Goal: Task Accomplishment & Management: Complete application form

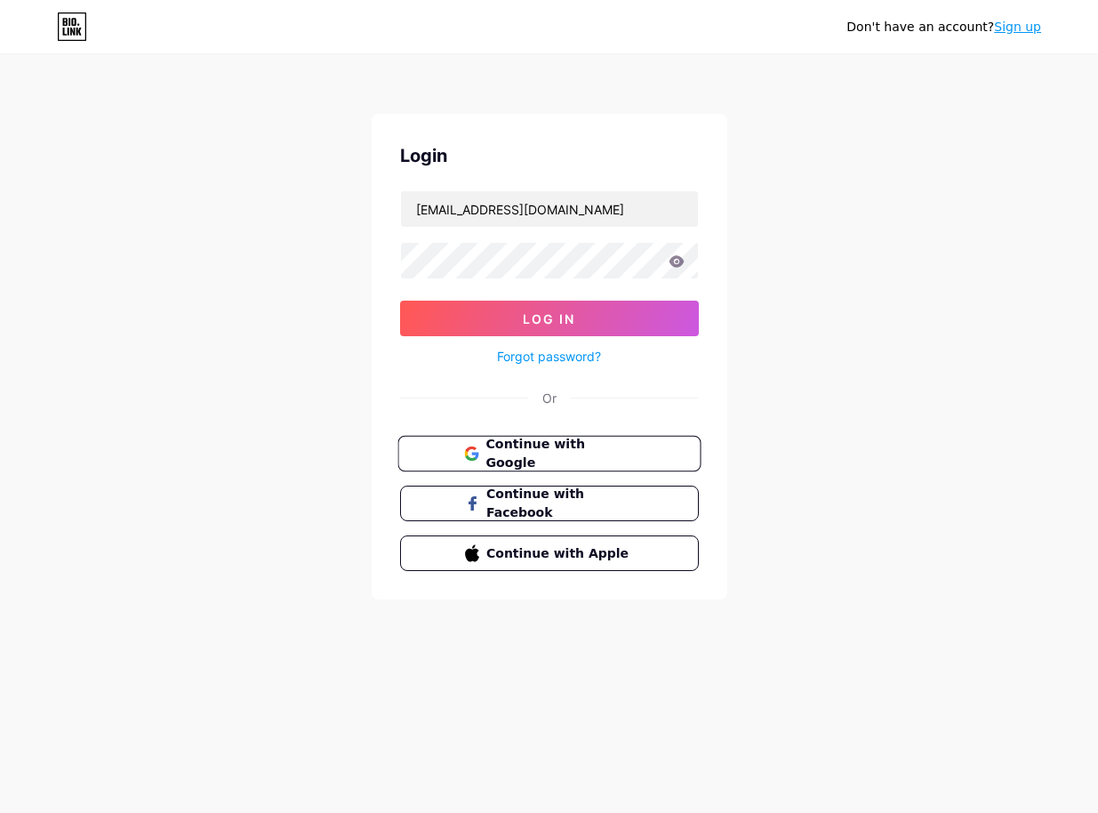
drag, startPoint x: 547, startPoint y: 453, endPoint x: 547, endPoint y: 442, distance: 11.6
click at [547, 452] on span "Continue with Google" at bounding box center [560, 454] width 148 height 38
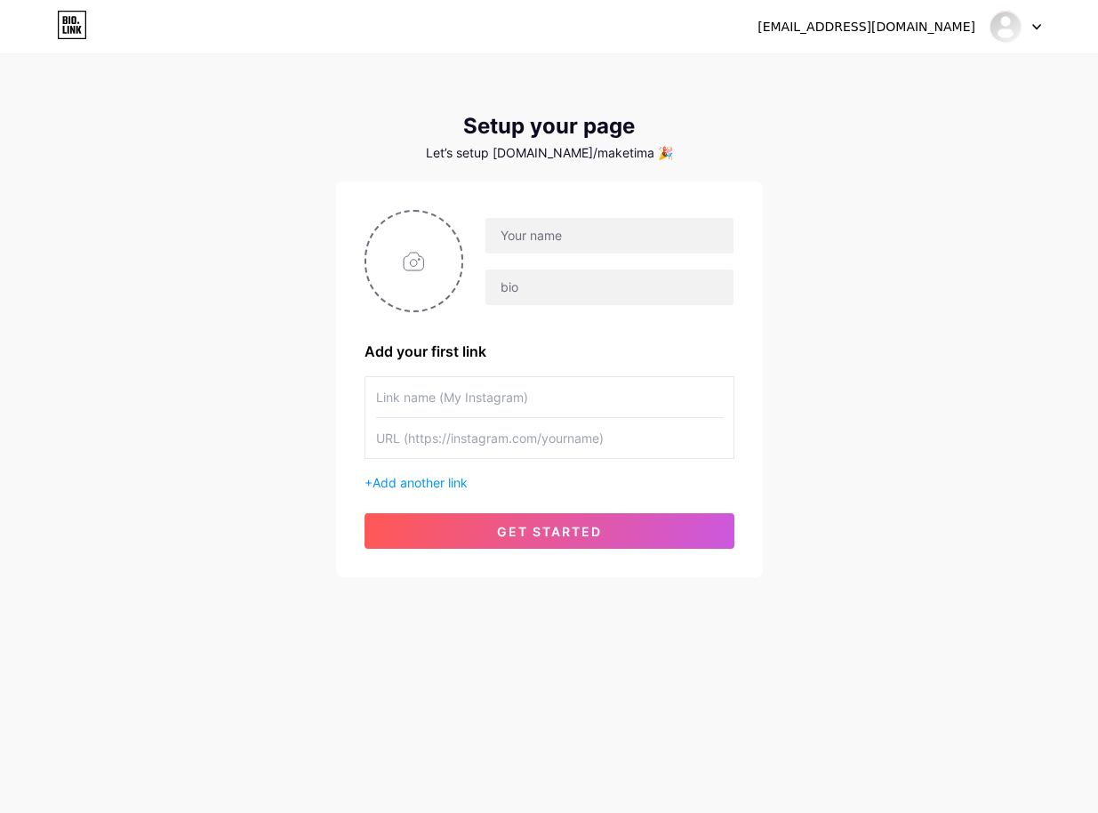
click at [928, 209] on div "[EMAIL_ADDRESS][DOMAIN_NAME] Dashboard Logout Setup your page Let’s setup [DOMA…" at bounding box center [549, 317] width 1098 height 634
